Goal: Task Accomplishment & Management: Use online tool/utility

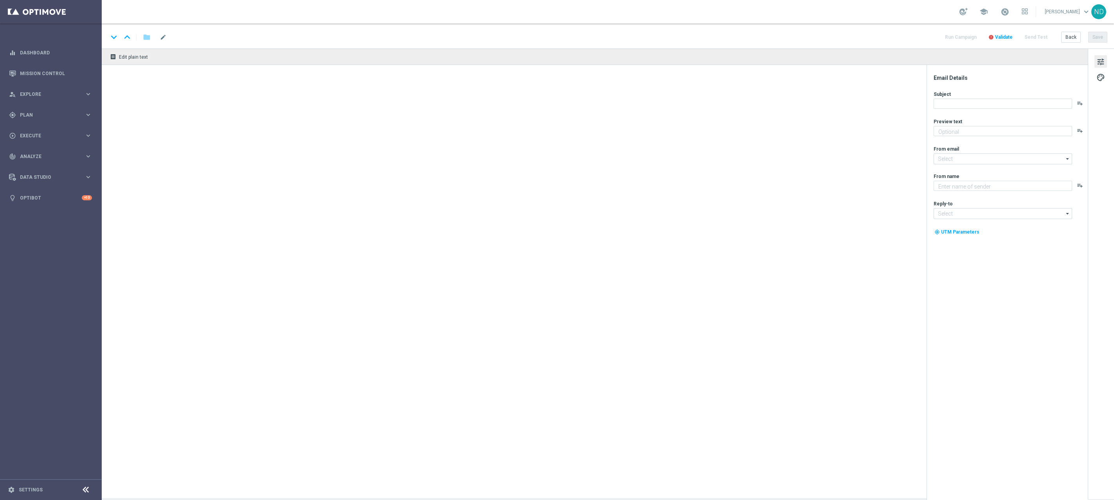
type textarea "Jogue Big Bass [DATE]! Aposte apenas R$ 30 nos slots selecionados para garantir…"
type textarea "Lottoland"
type input "[EMAIL_ADDRESS][DOMAIN_NAME]"
